Goal: Find specific page/section: Find specific page/section

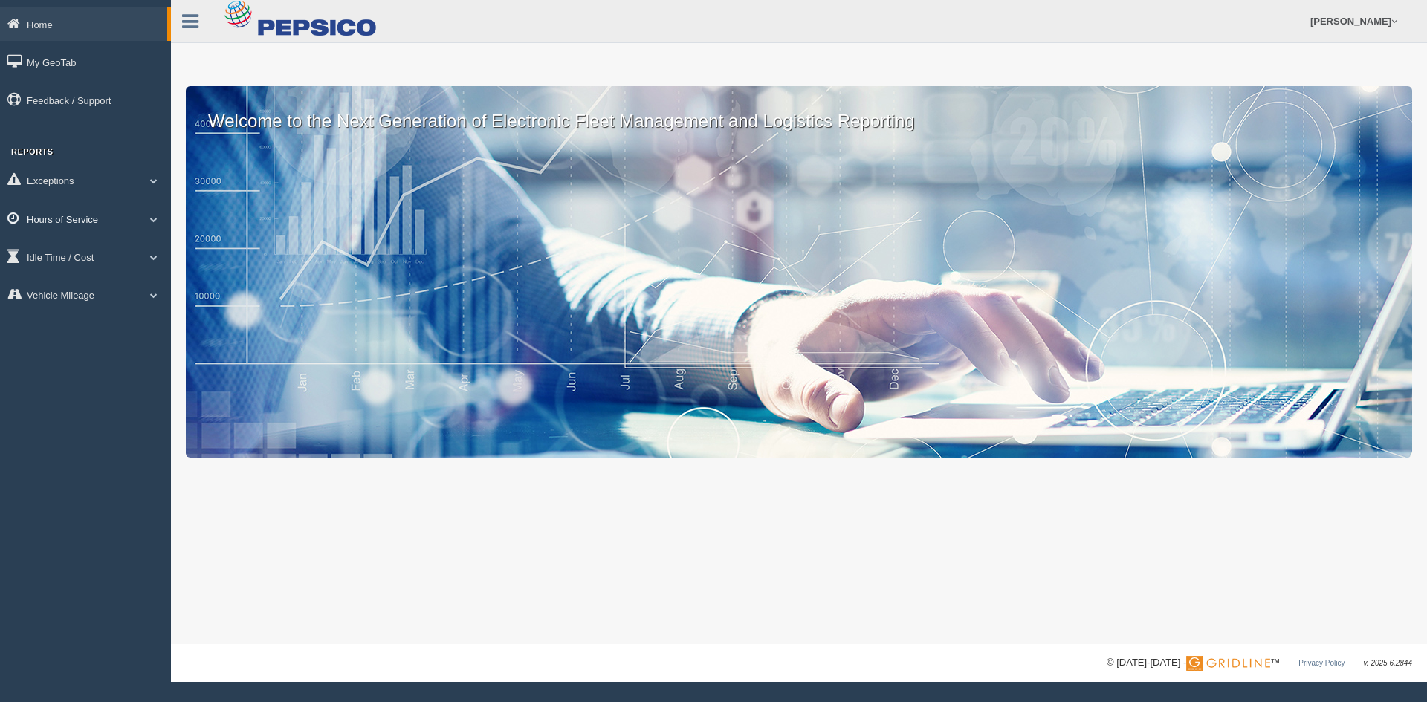
click at [74, 216] on link "Hours of Service" at bounding box center [85, 218] width 171 height 33
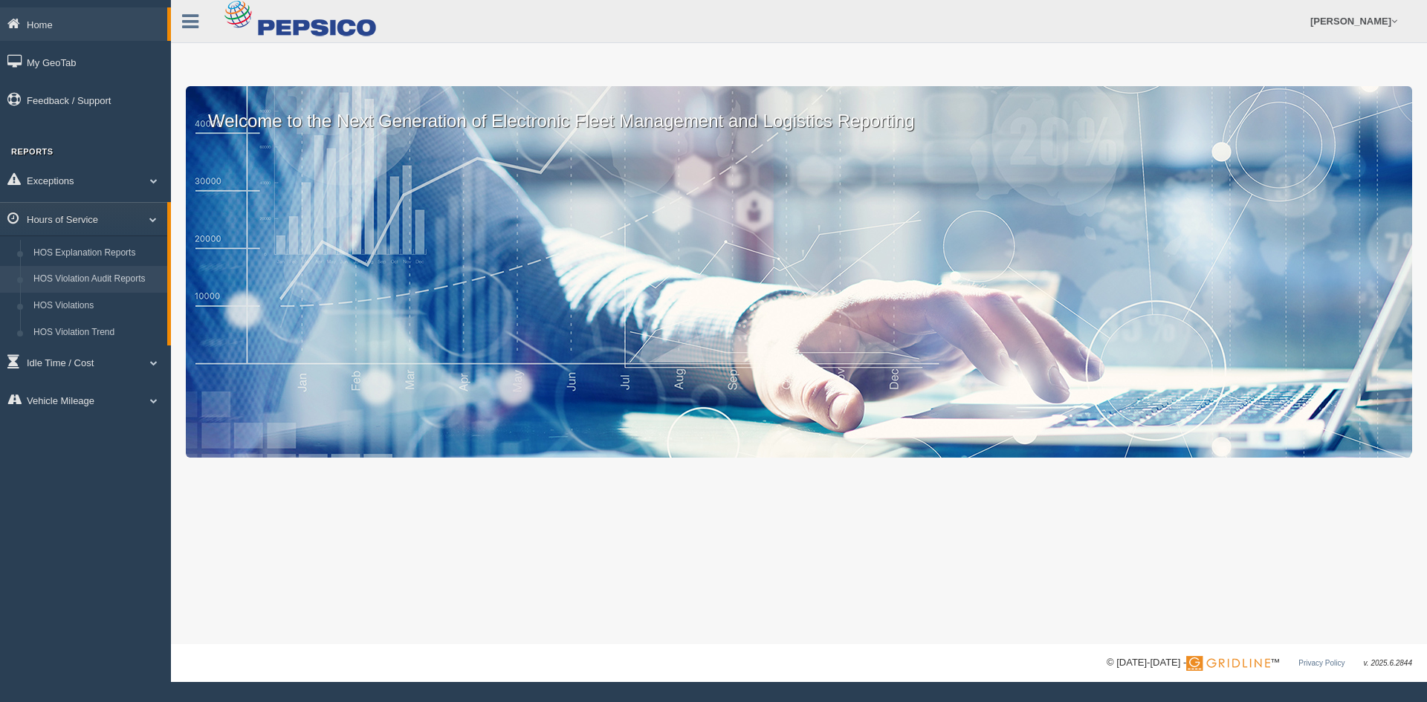
click at [88, 279] on link "HOS Violation Audit Reports" at bounding box center [97, 279] width 140 height 27
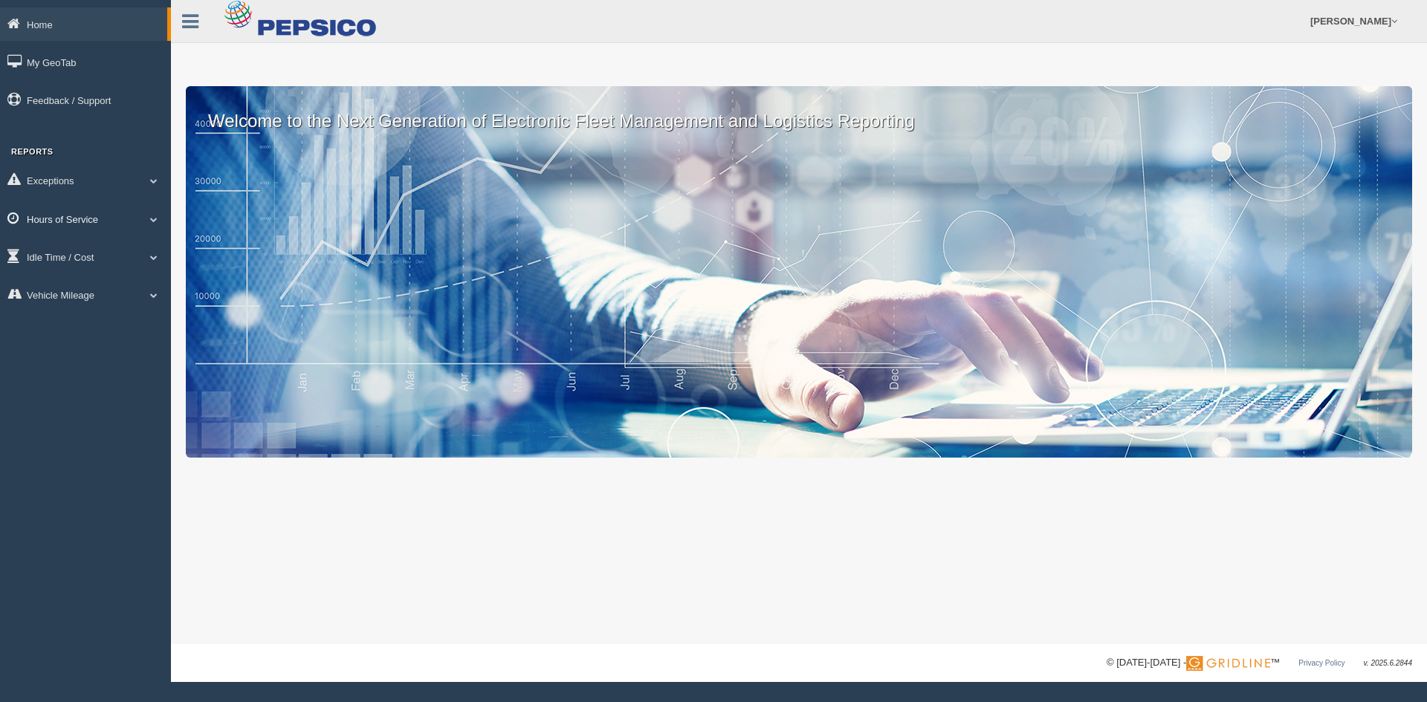
click at [135, 218] on link "Hours of Service" at bounding box center [85, 218] width 171 height 33
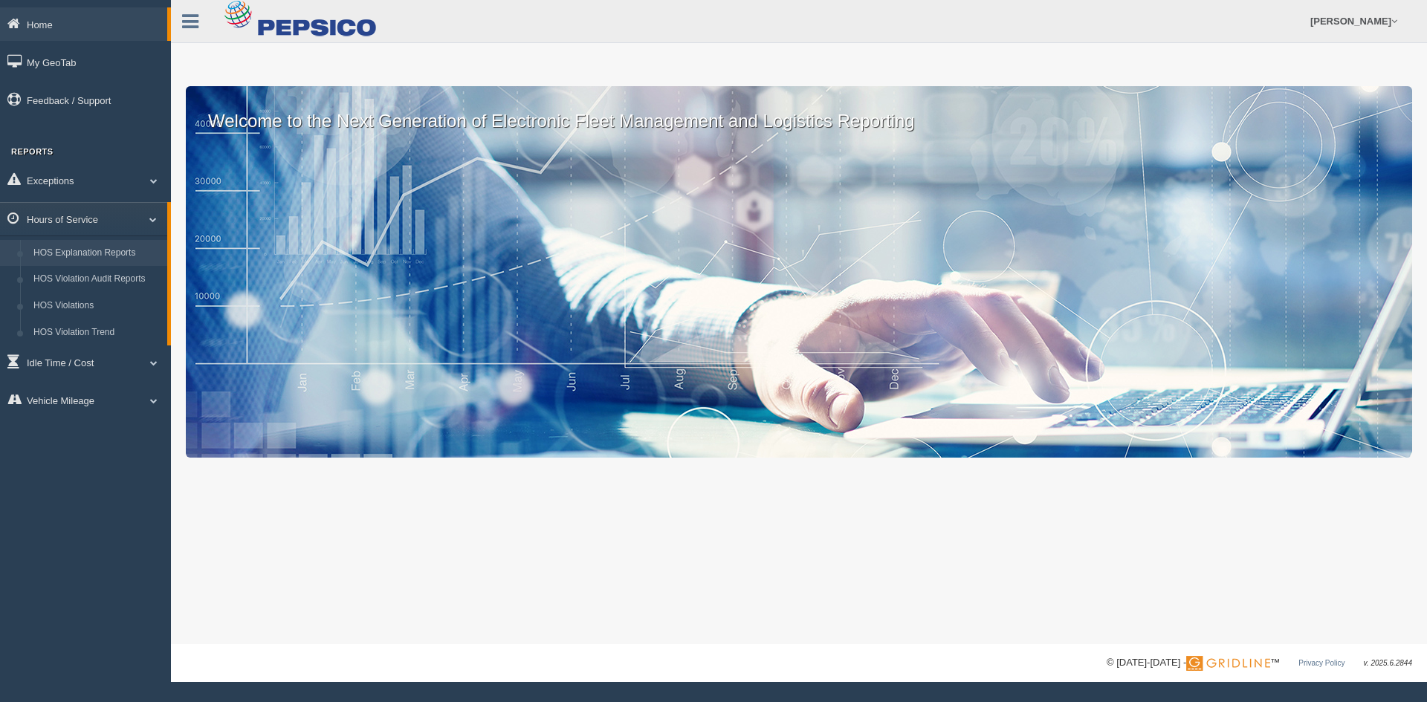
click at [61, 248] on link "HOS Explanation Reports" at bounding box center [97, 253] width 140 height 27
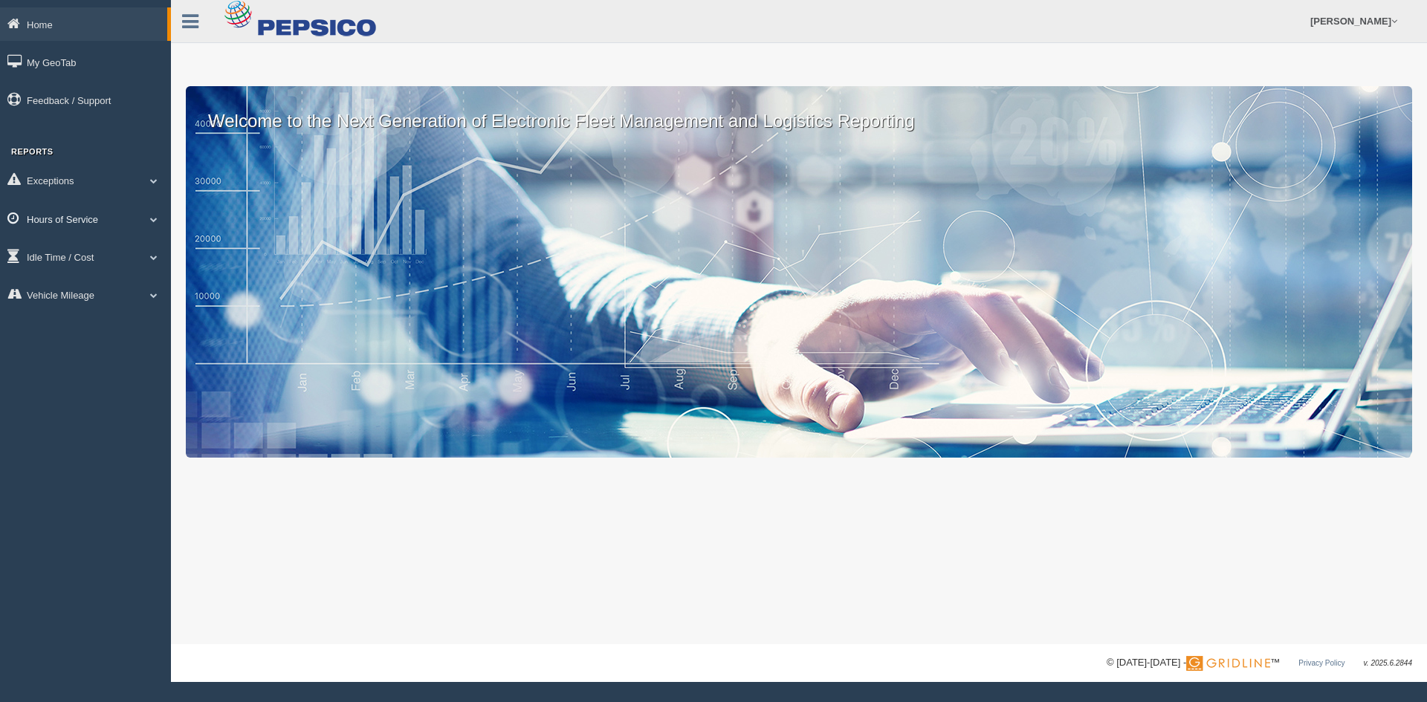
click at [152, 220] on span at bounding box center [153, 219] width 19 height 7
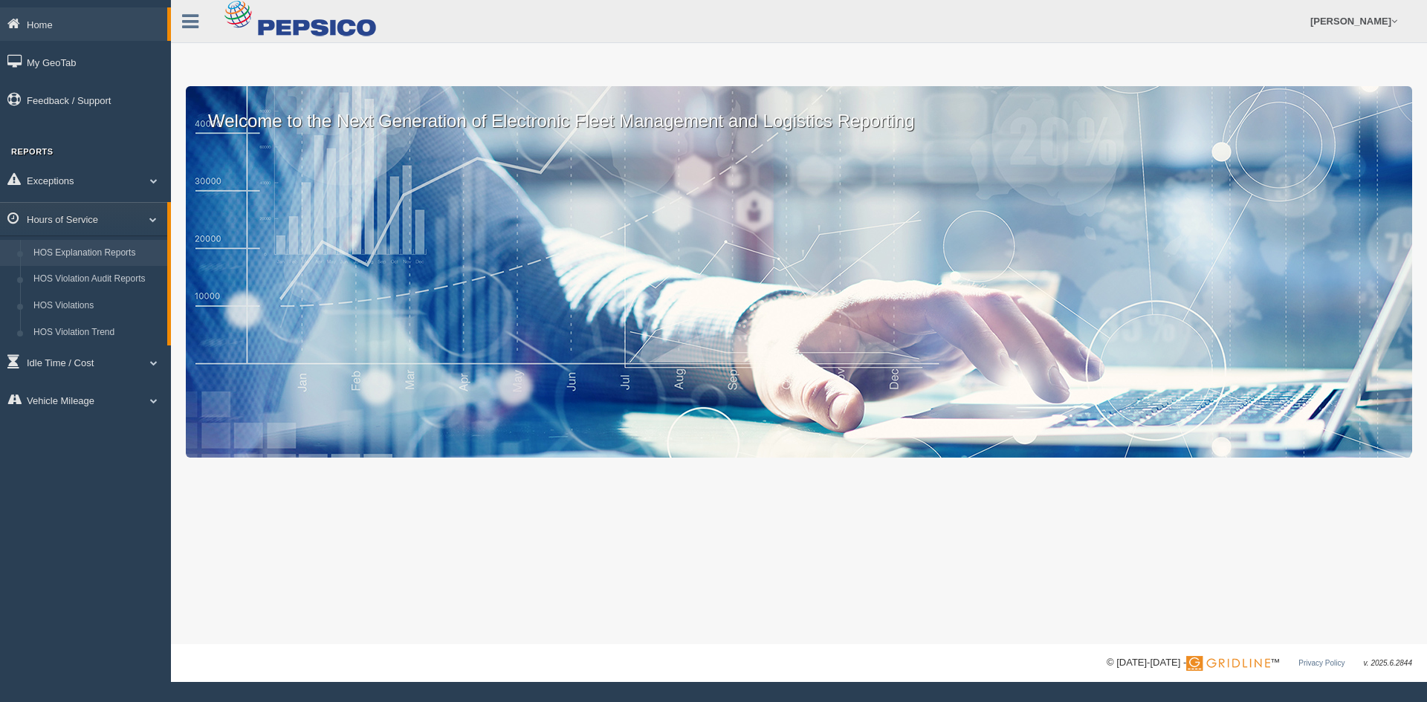
click at [138, 253] on link "HOS Explanation Reports" at bounding box center [97, 253] width 140 height 27
